Goal: Find specific page/section: Find specific page/section

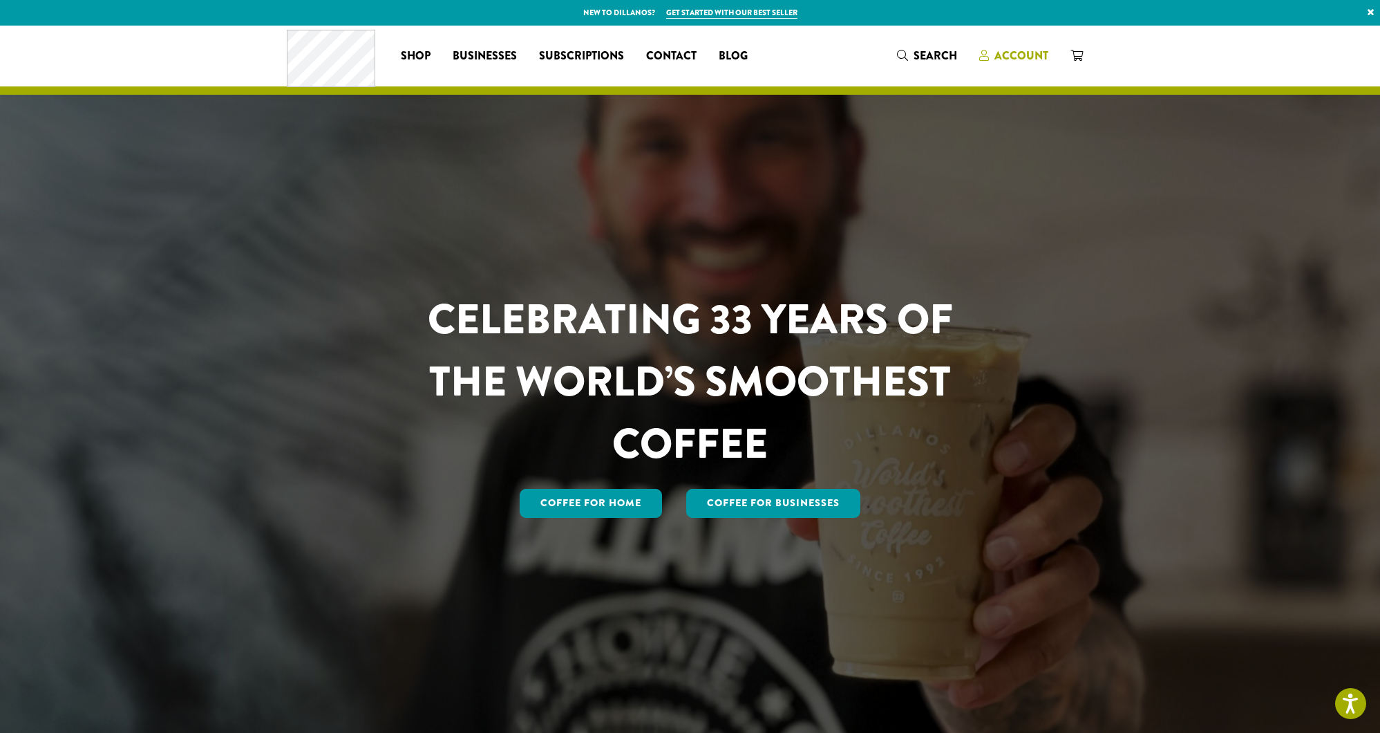
click at [1020, 57] on span "Account" at bounding box center [1022, 56] width 54 height 16
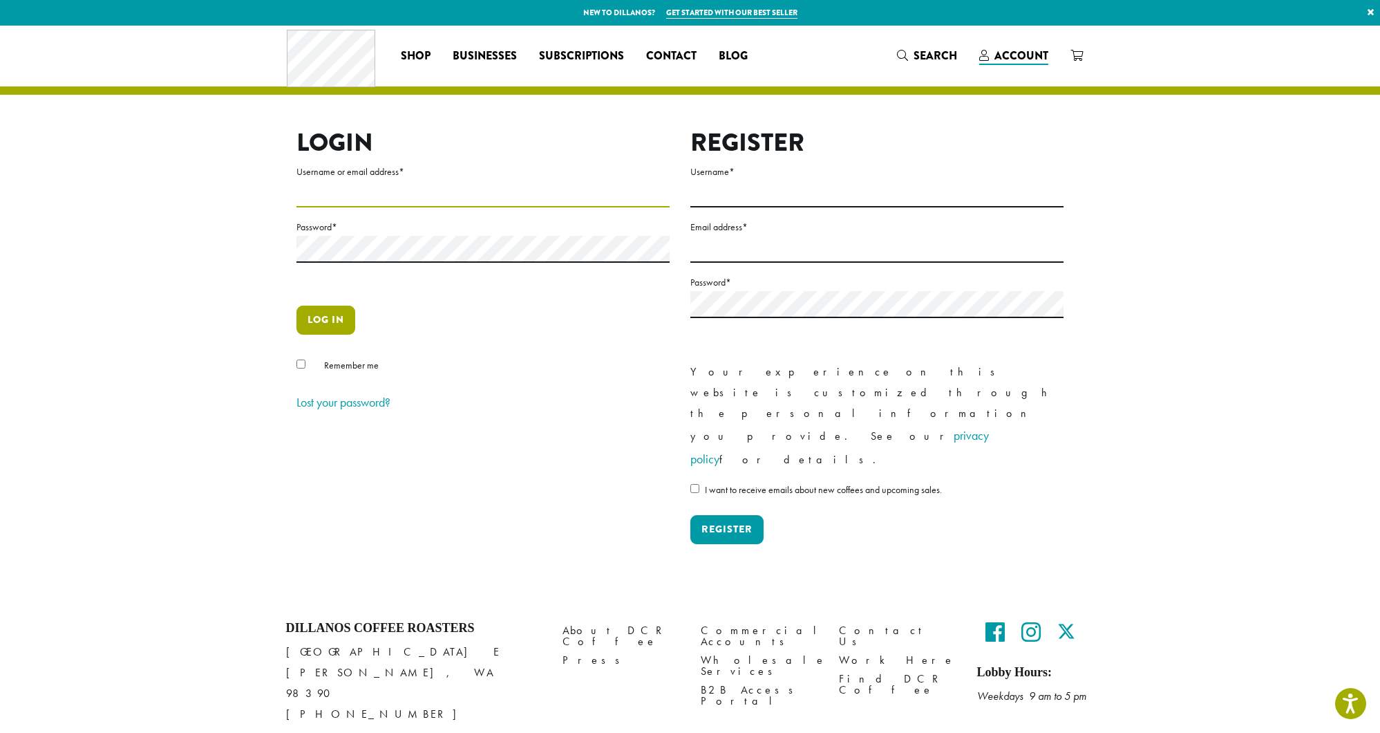
type input "**********"
drag, startPoint x: 338, startPoint y: 321, endPoint x: 351, endPoint y: 318, distance: 13.6
click at [340, 321] on button "Log in" at bounding box center [326, 320] width 59 height 29
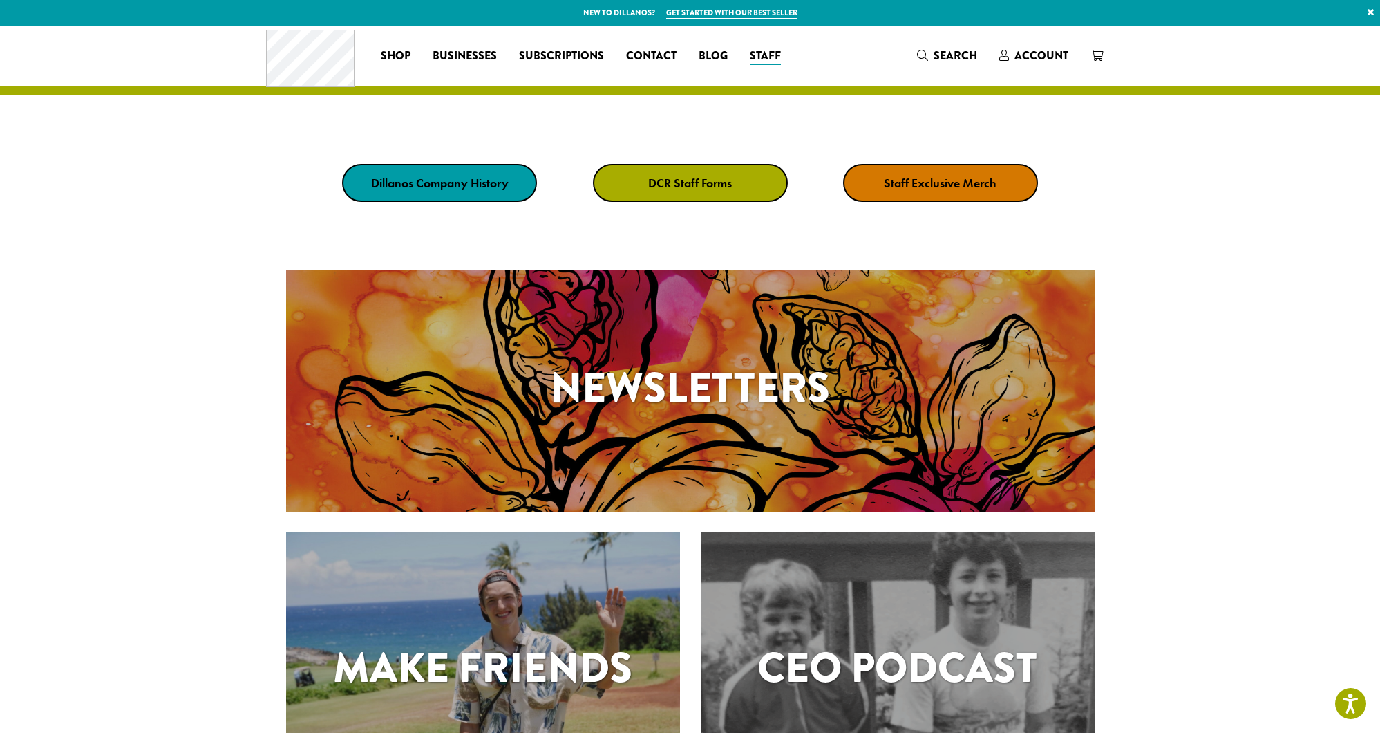
click at [744, 193] on link "DCR Staff Forms" at bounding box center [690, 183] width 195 height 38
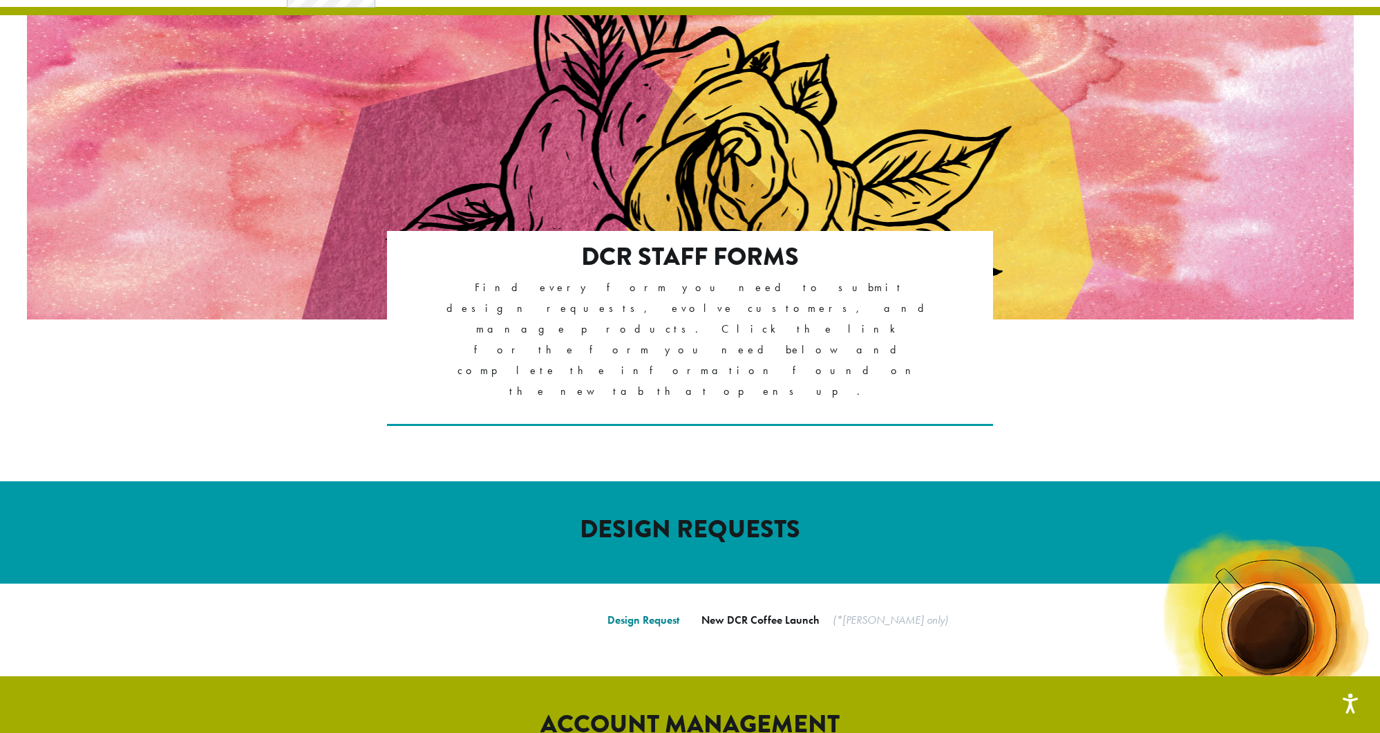
drag, startPoint x: 655, startPoint y: 536, endPoint x: 662, endPoint y: 534, distance: 7.7
click at [655, 612] on link "Design Request" at bounding box center [644, 619] width 72 height 15
